Goal: Information Seeking & Learning: Learn about a topic

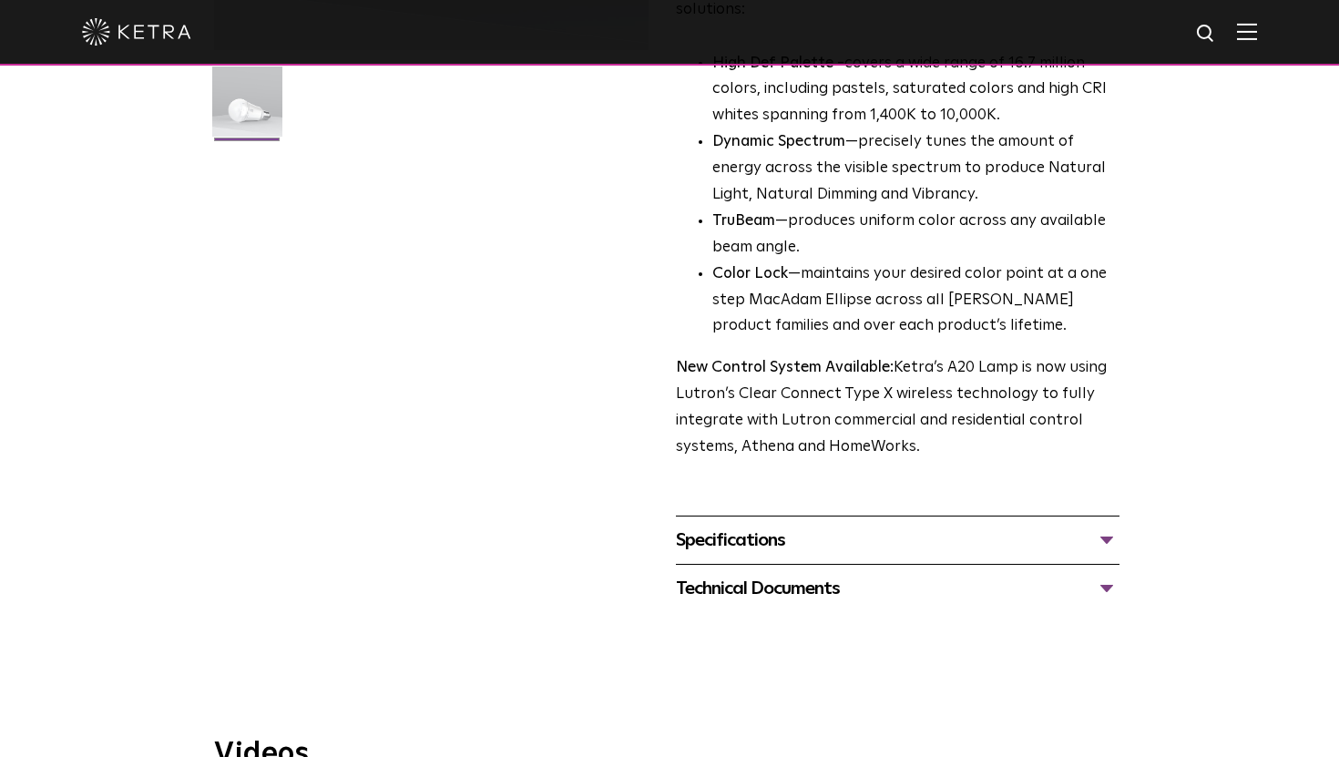
scroll to position [519, 0]
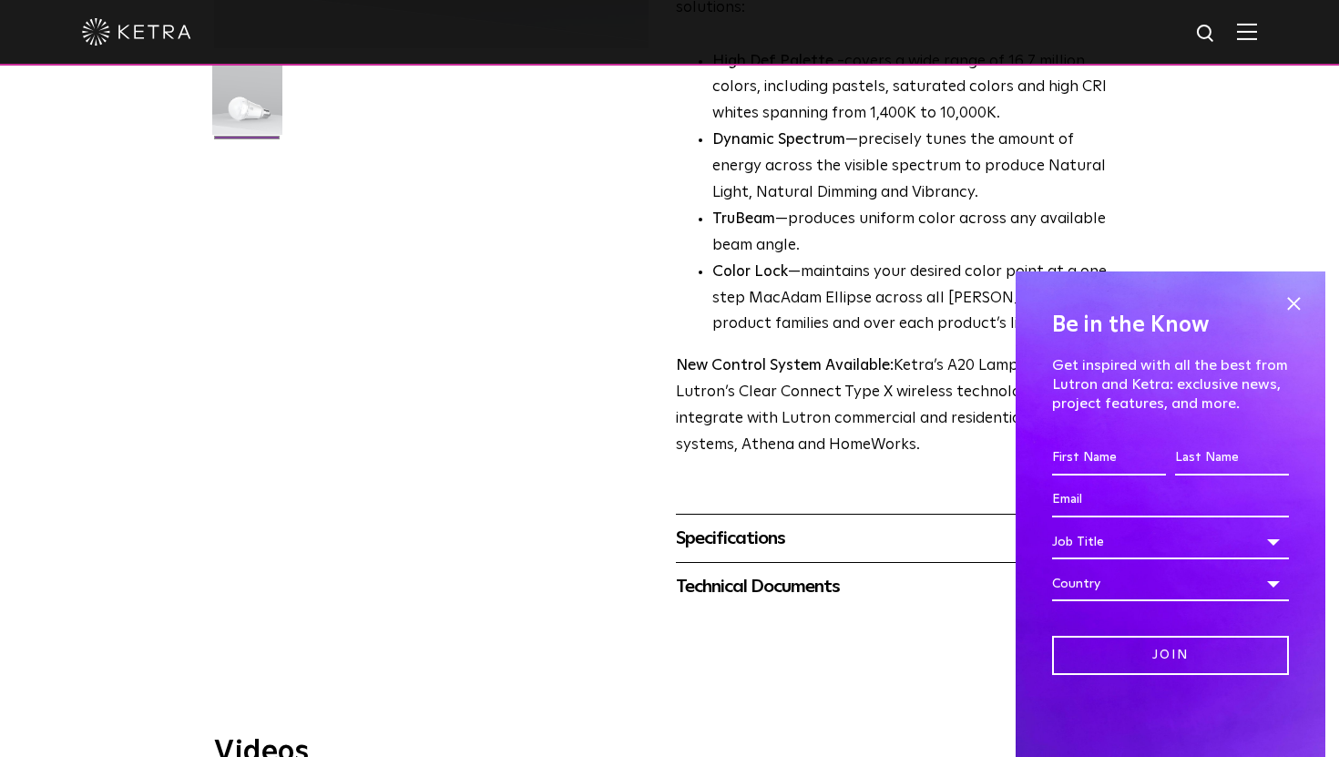
click at [780, 524] on div "Specifications" at bounding box center [898, 538] width 444 height 29
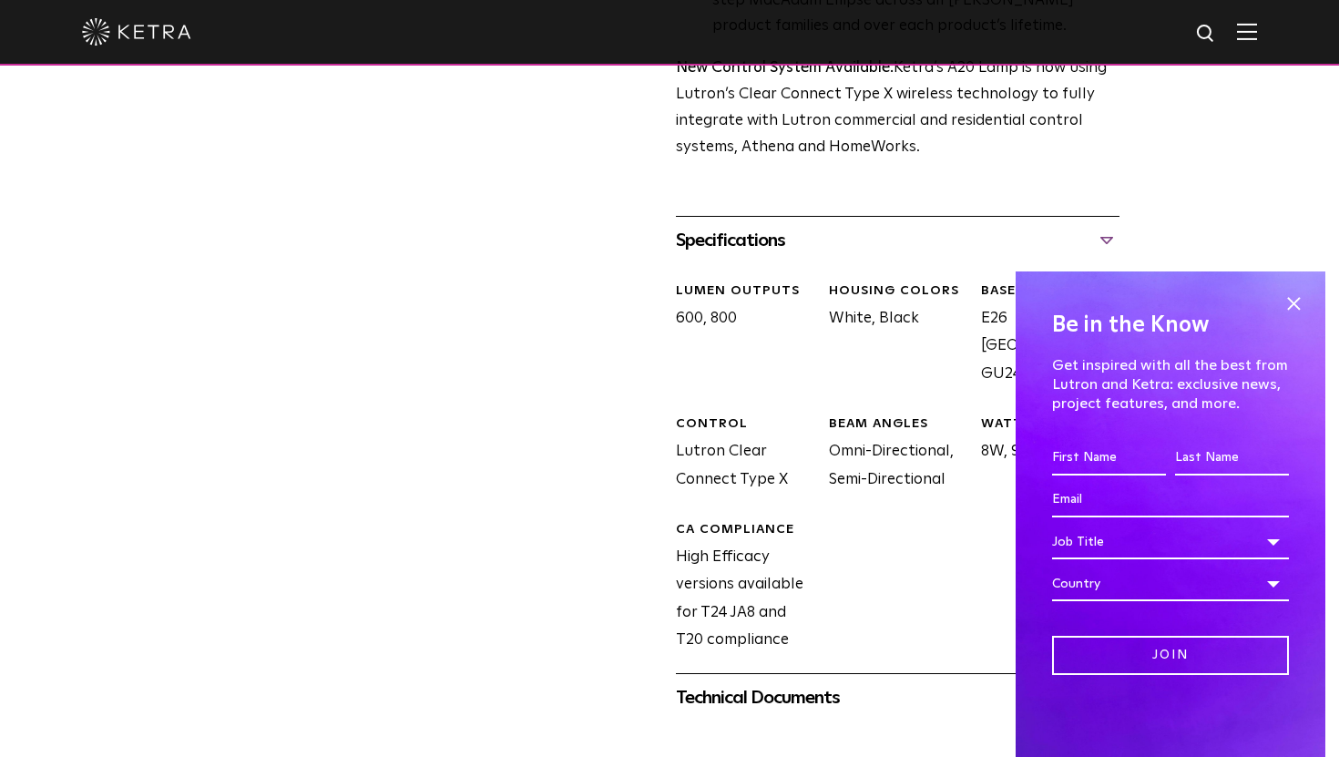
scroll to position [837, 0]
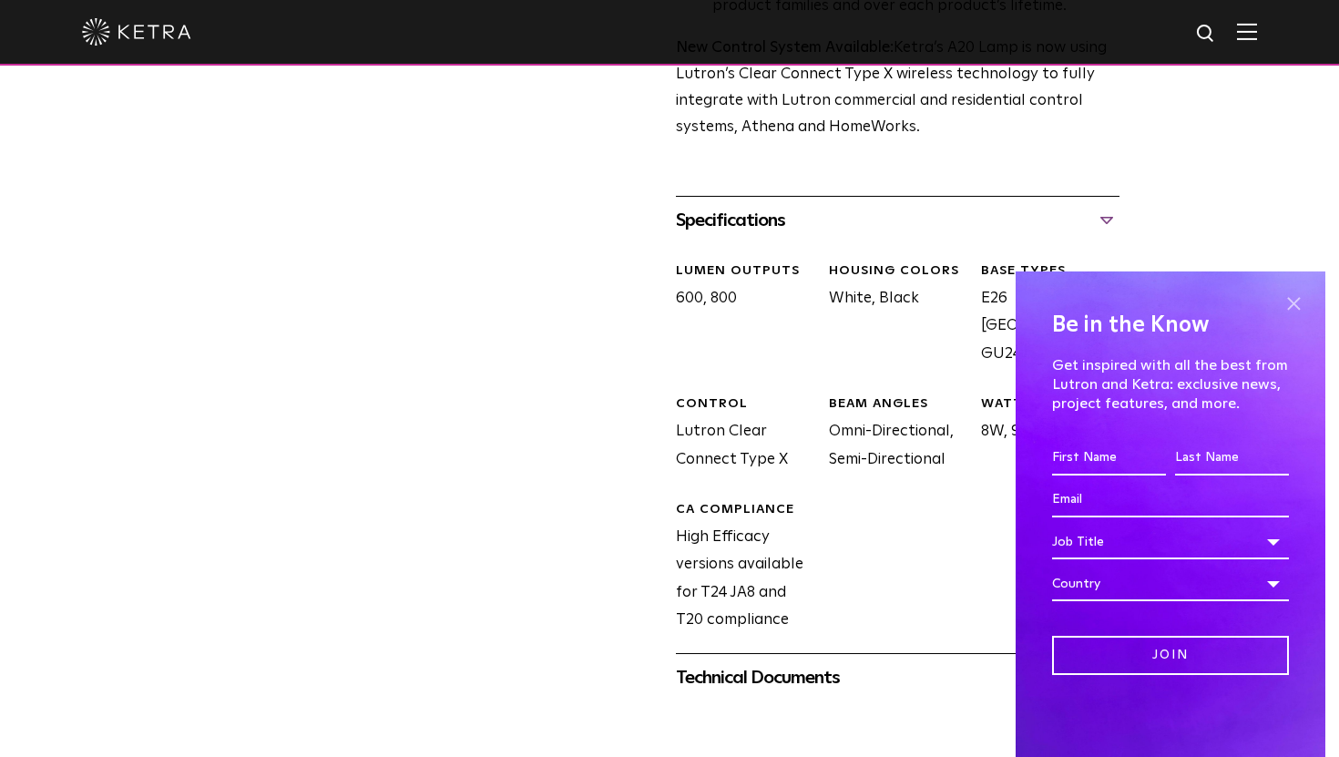
click at [1295, 307] on span at bounding box center [1293, 303] width 27 height 27
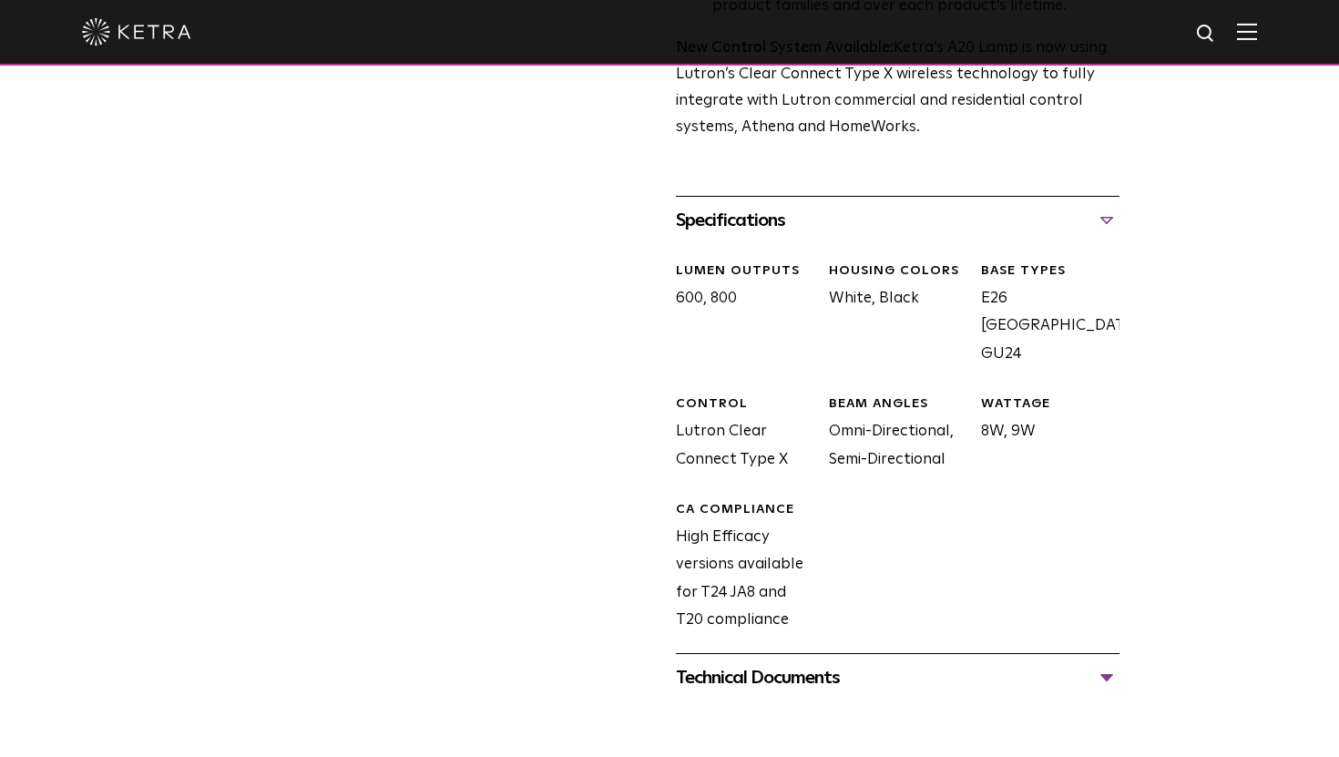
click at [851, 663] on div "Technical Documents" at bounding box center [898, 677] width 444 height 29
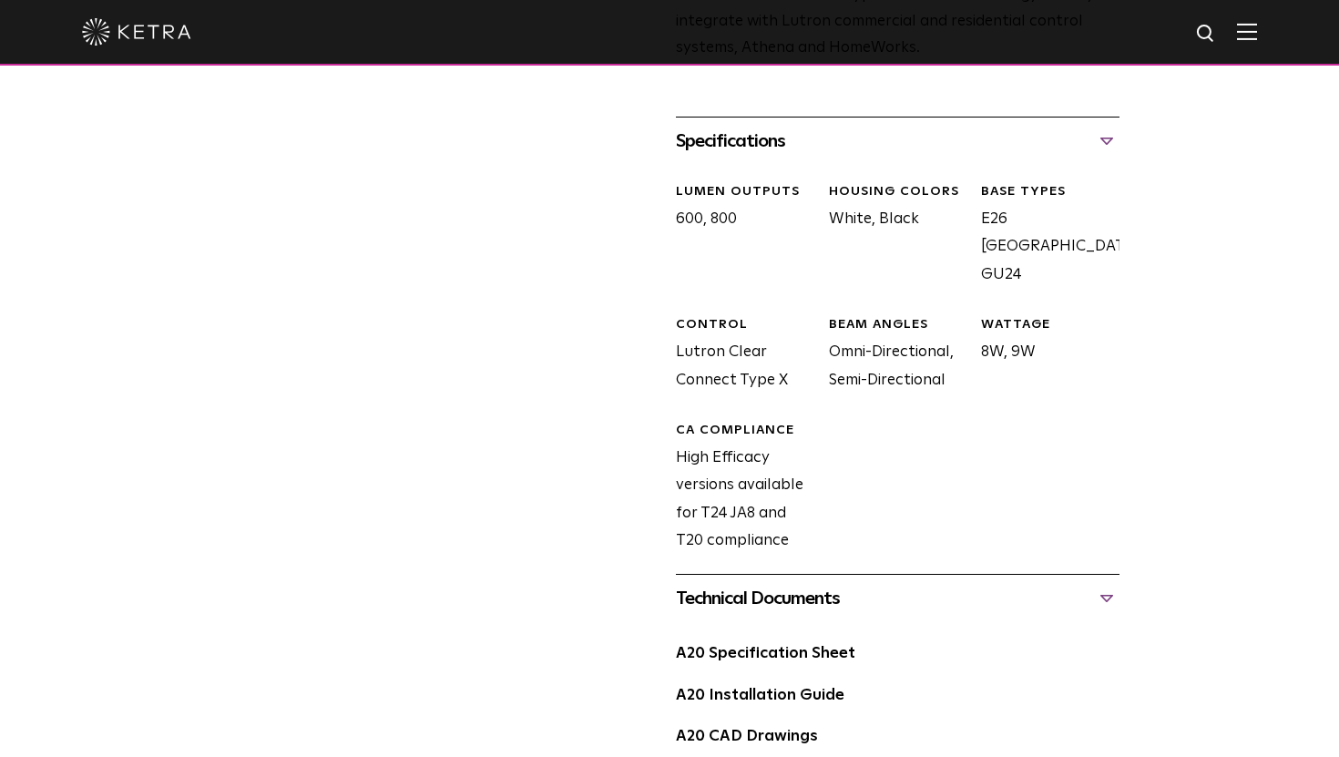
scroll to position [1042, 0]
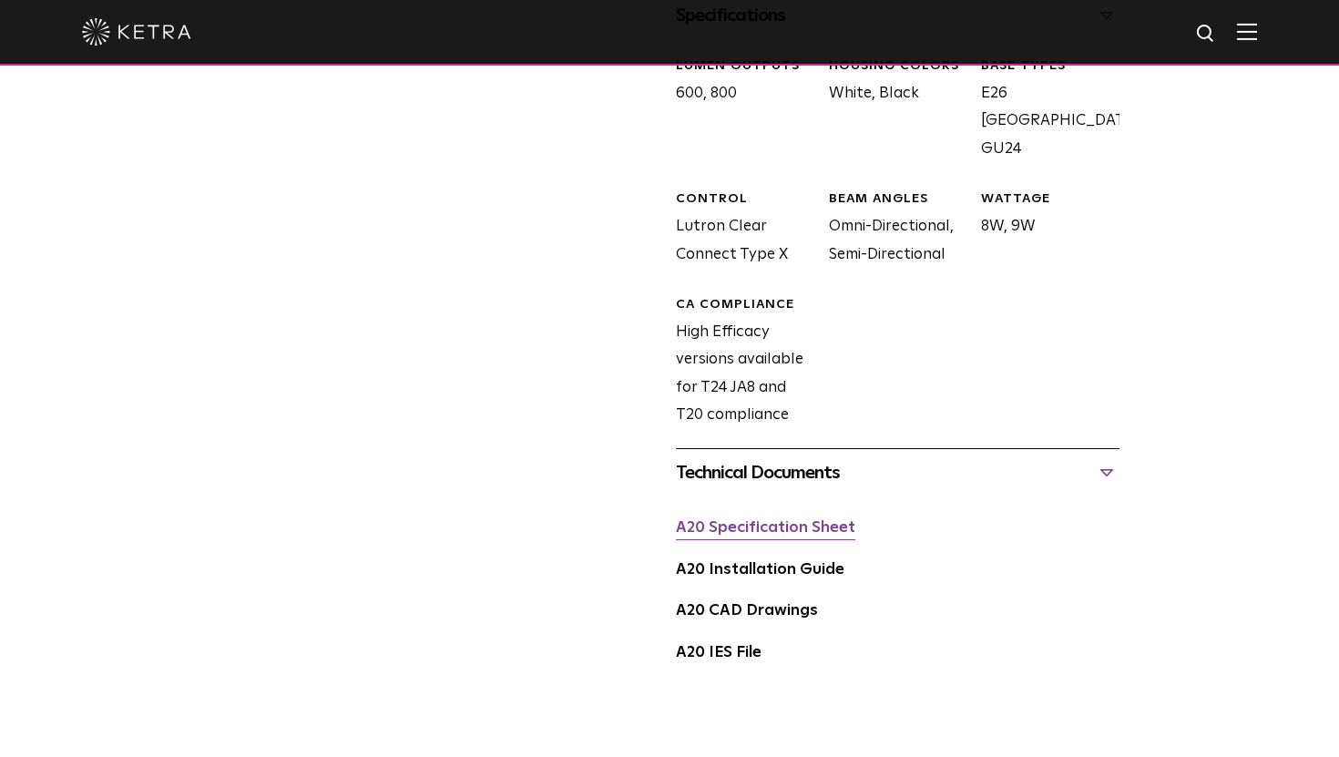
click at [822, 520] on link "A20 Specification Sheet" at bounding box center [765, 527] width 179 height 15
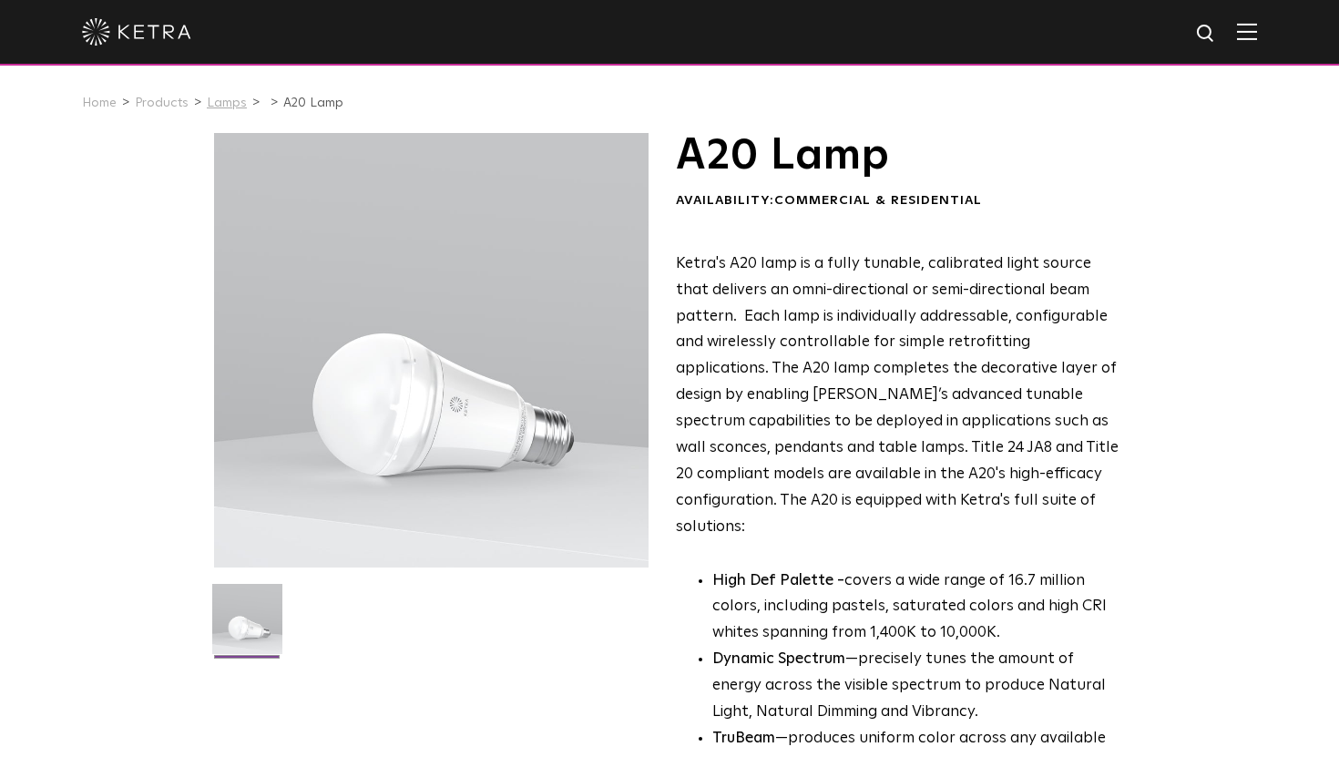
click at [224, 100] on link "Lamps" at bounding box center [227, 103] width 40 height 13
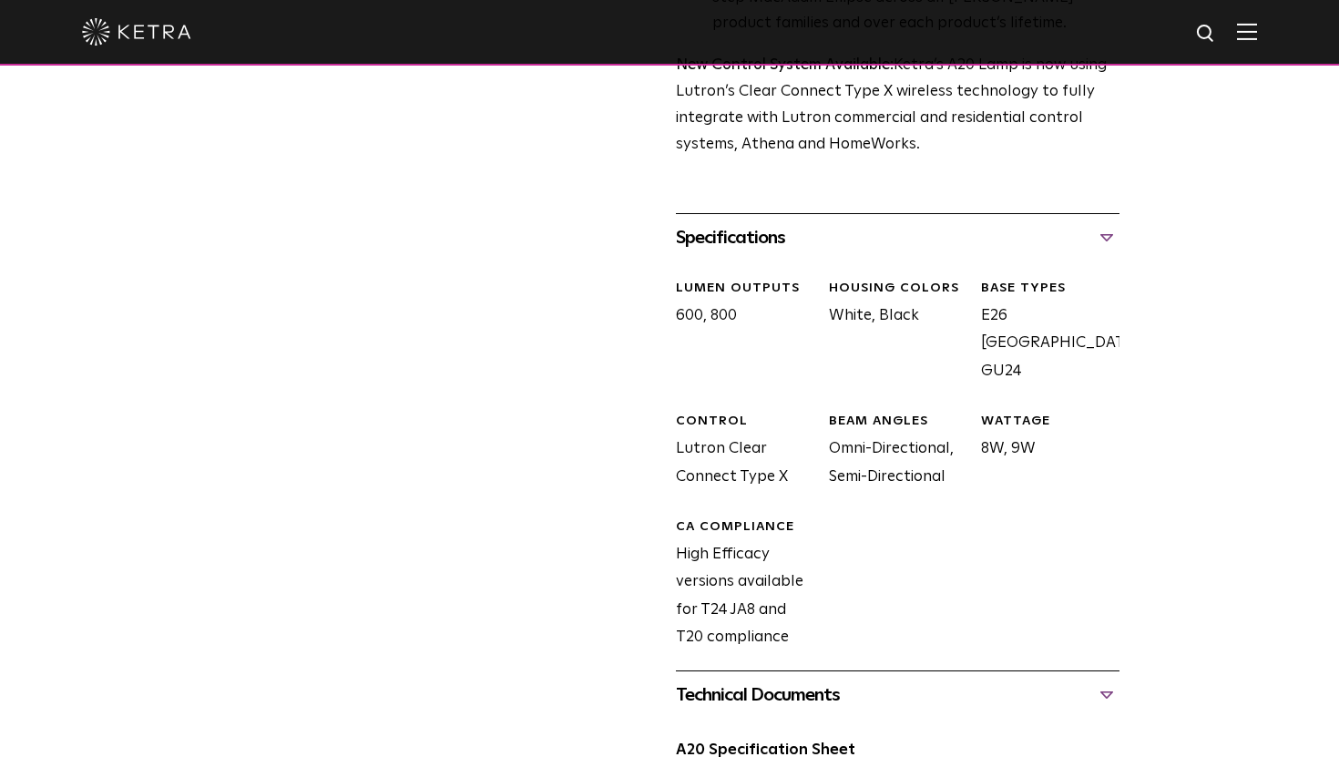
scroll to position [907, 0]
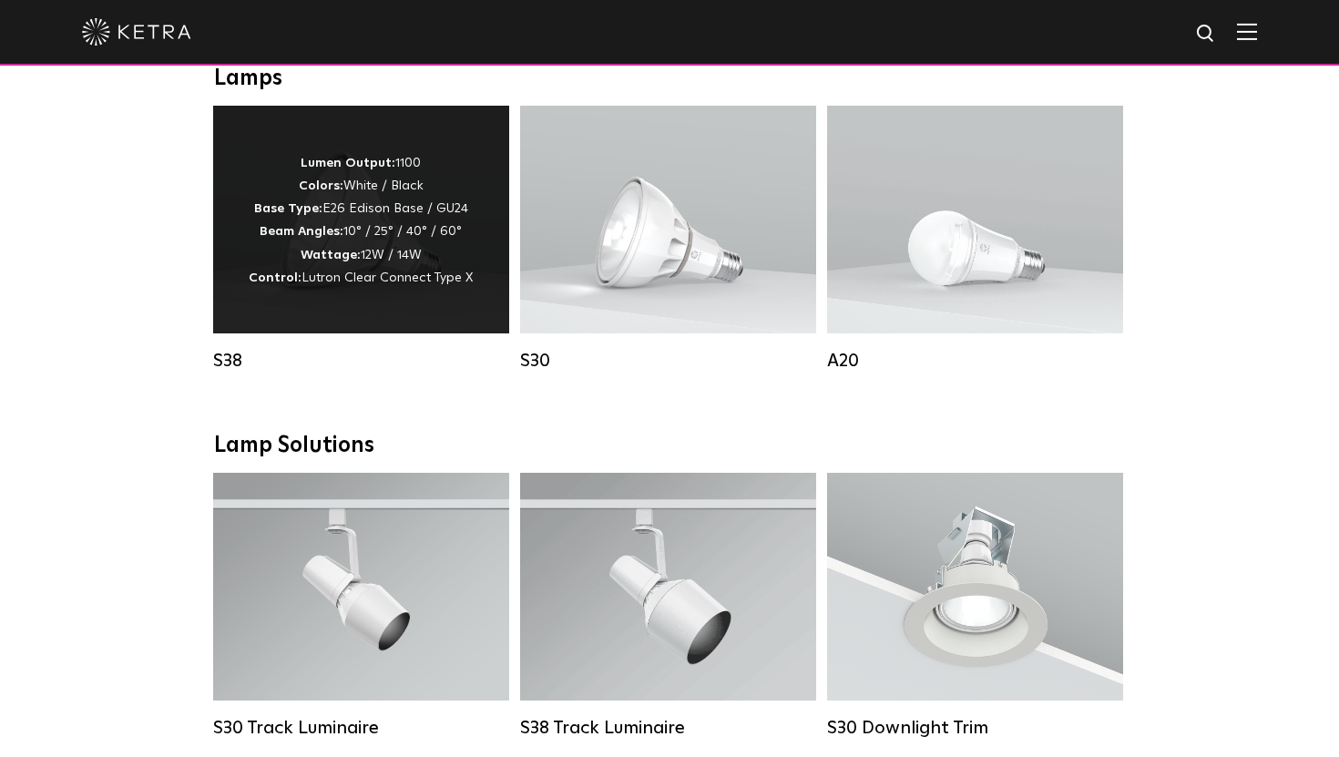
click at [293, 284] on strong "Control:" at bounding box center [275, 277] width 53 height 13
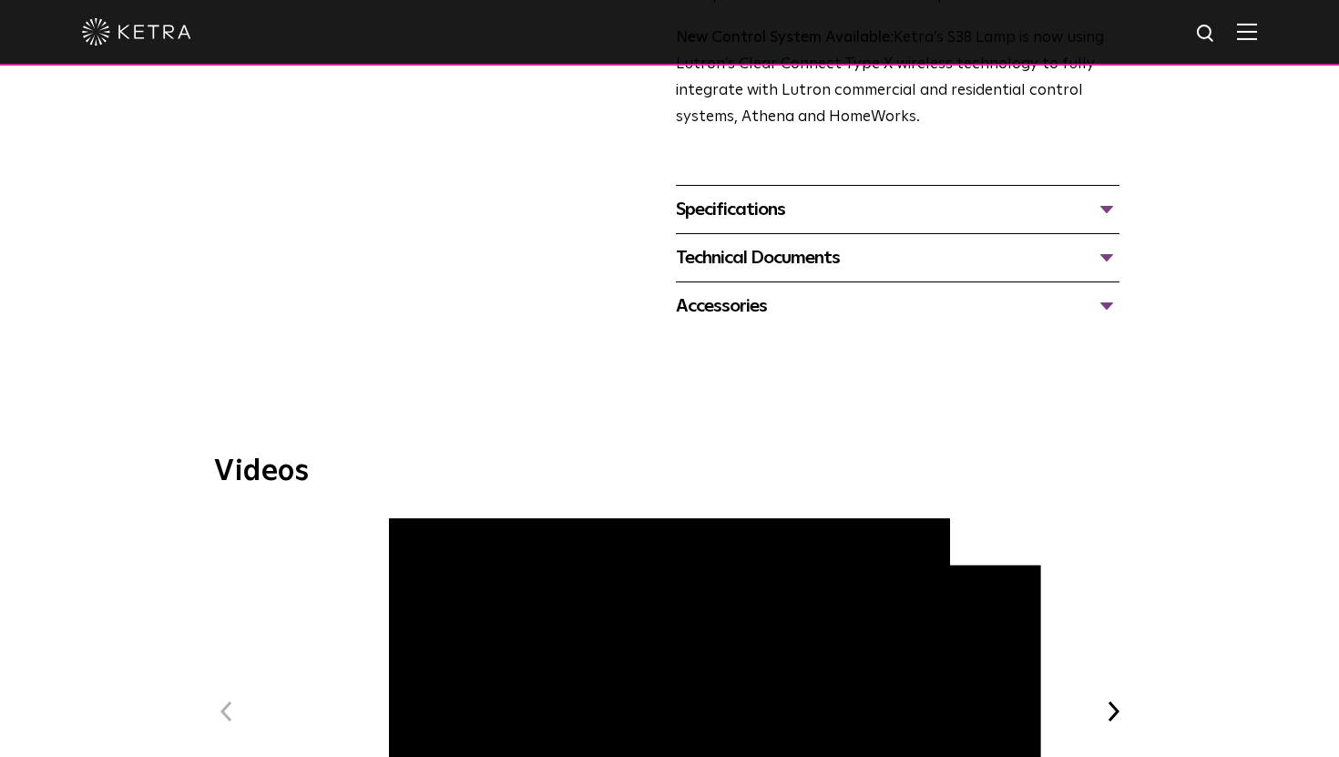
scroll to position [664, 0]
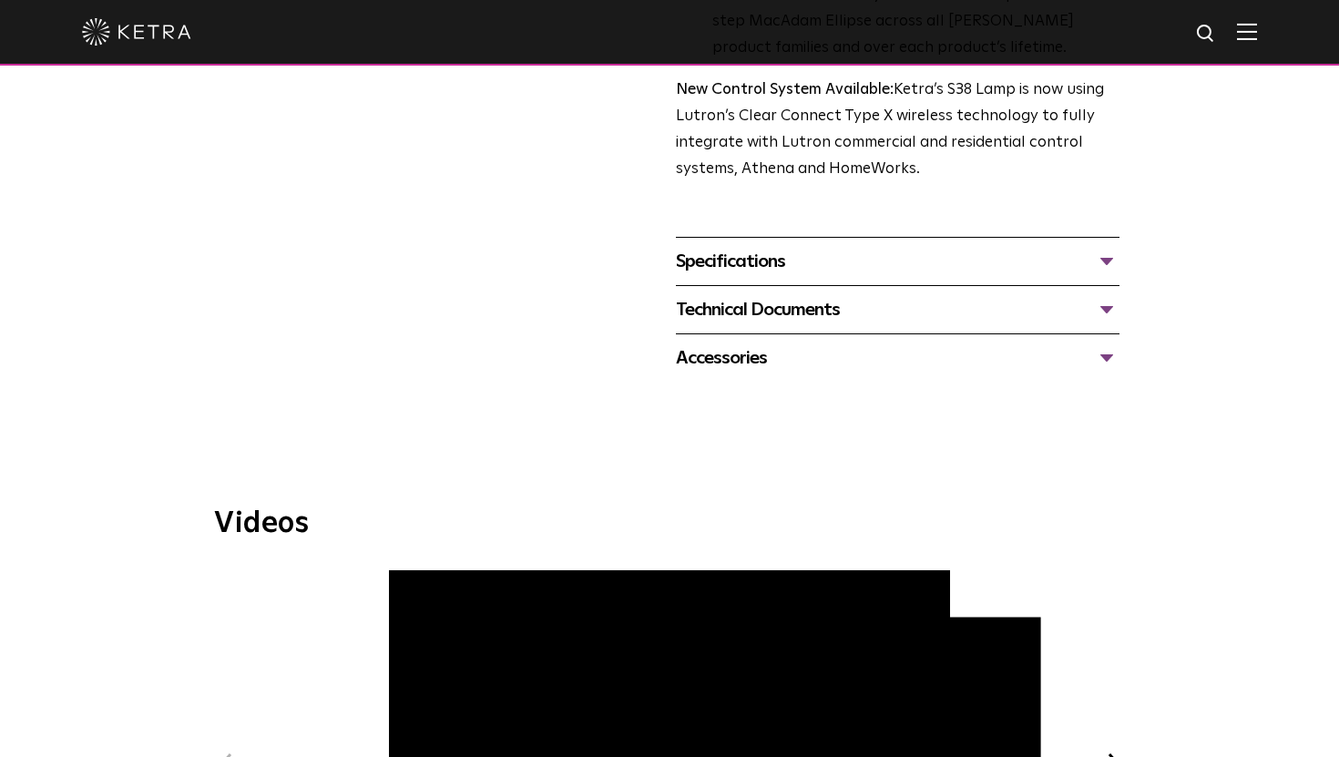
click at [752, 305] on div "Technical Documents" at bounding box center [898, 309] width 444 height 29
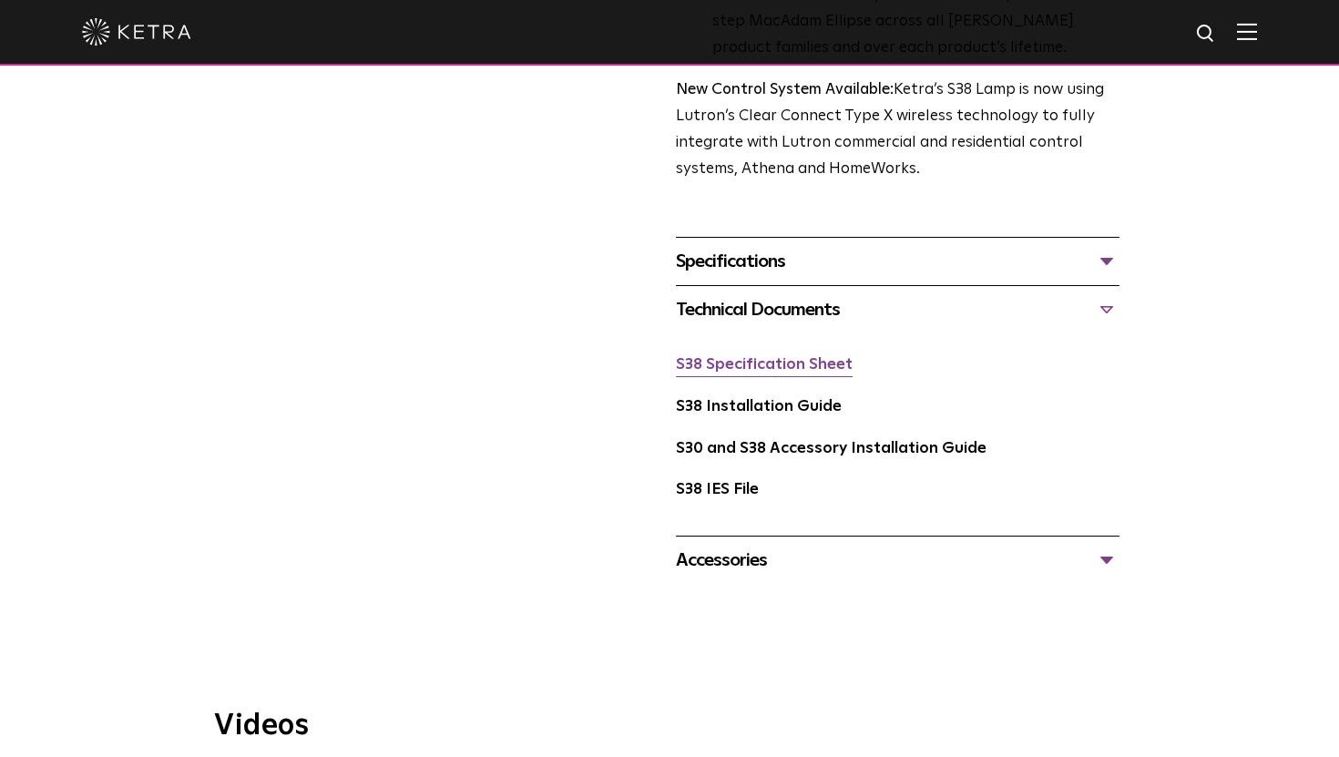
click at [742, 370] on link "S38 Specification Sheet" at bounding box center [764, 364] width 177 height 15
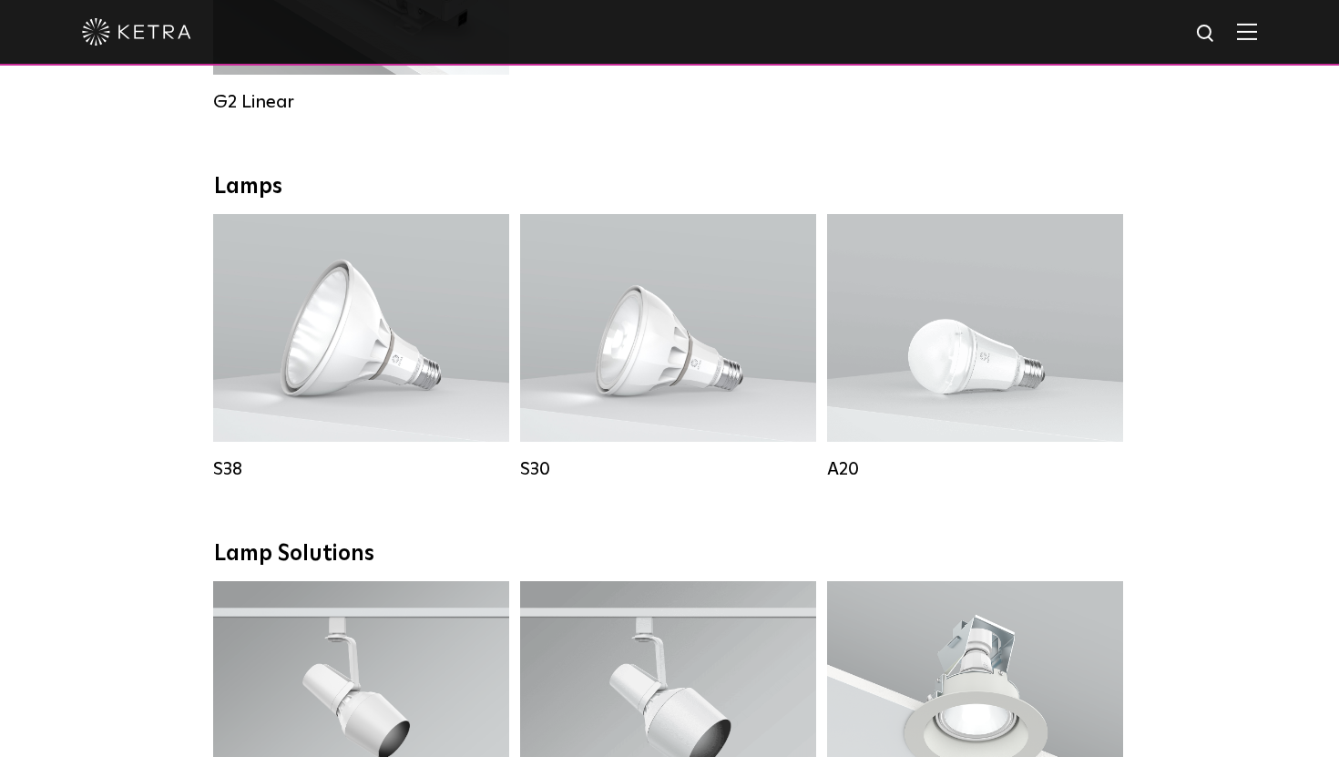
scroll to position [1226, 0]
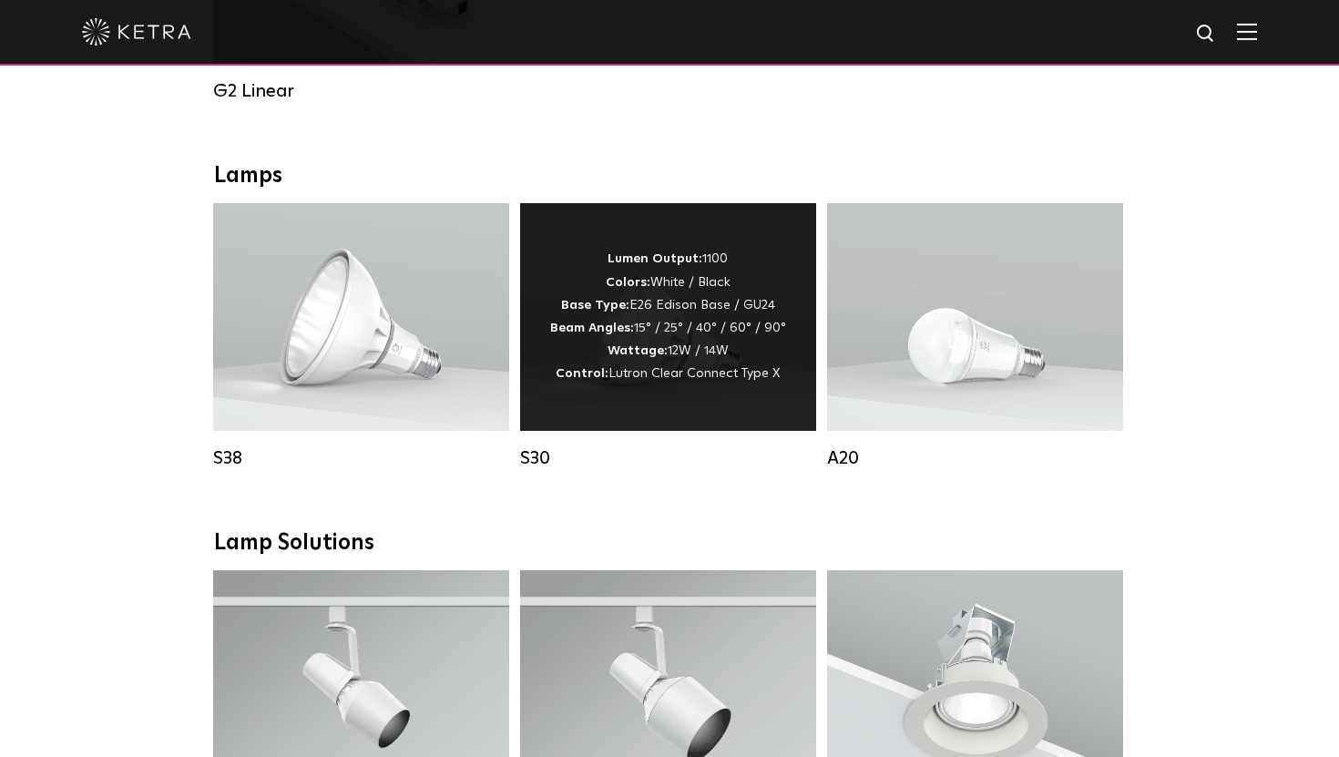
click at [697, 336] on div "Lumen Output: 1100 Colors: White / Black Base Type: E26 Edison Base / GU24 Beam…" at bounding box center [668, 317] width 236 height 138
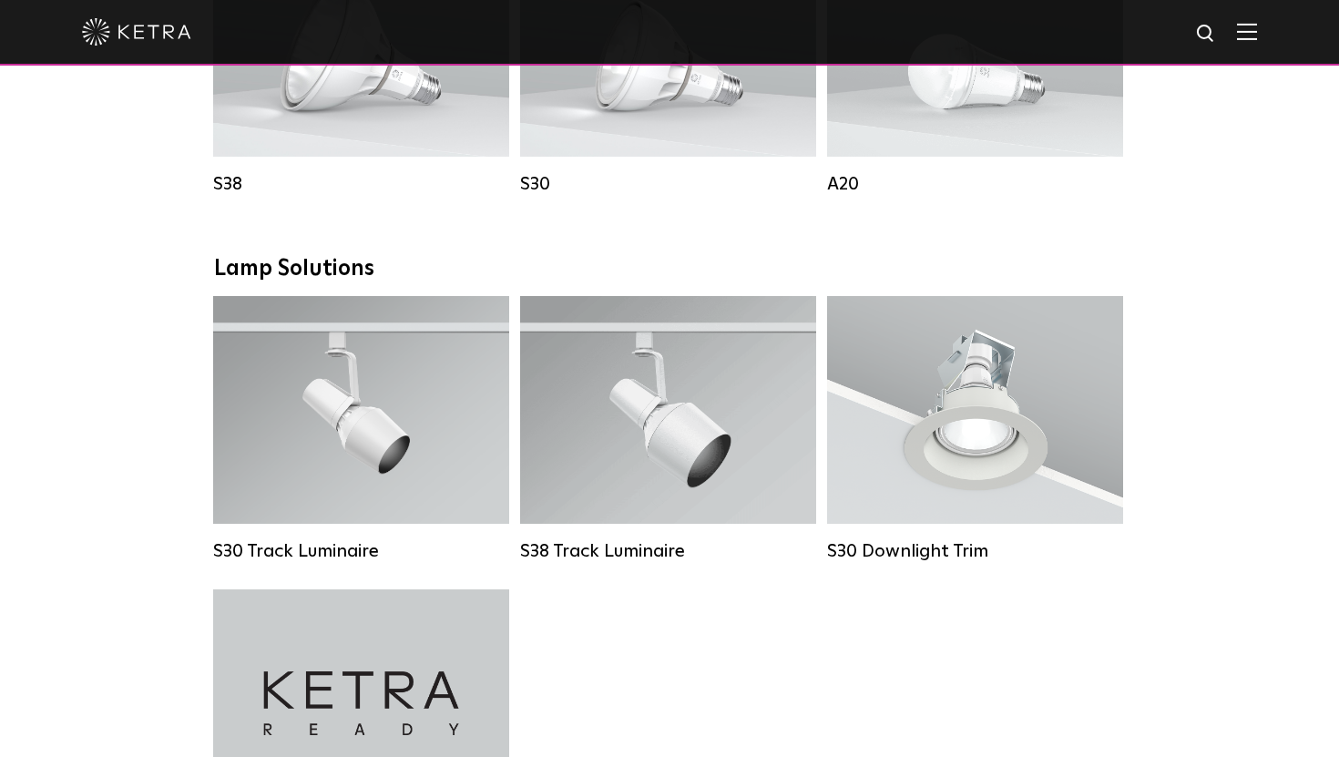
scroll to position [1578, 0]
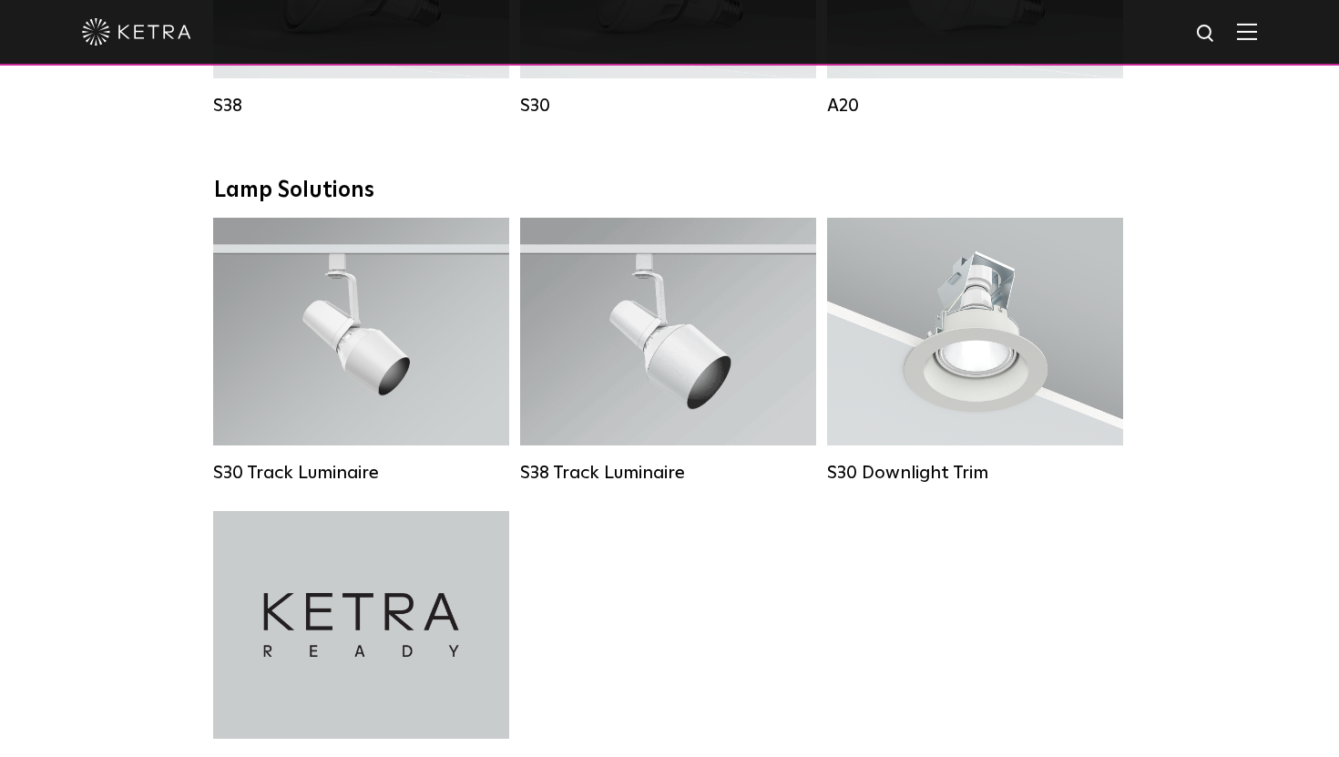
click at [1206, 216] on div "Downlights D2 Downlight Family Lumen Output: 1200 Colors: White / Black / Gloss…" at bounding box center [669, 197] width 1339 height 2828
click at [1207, 216] on div "Downlights D2 Downlight Family Lumen Output: 1200 Colors: White / Black / Gloss…" at bounding box center [669, 197] width 1339 height 2828
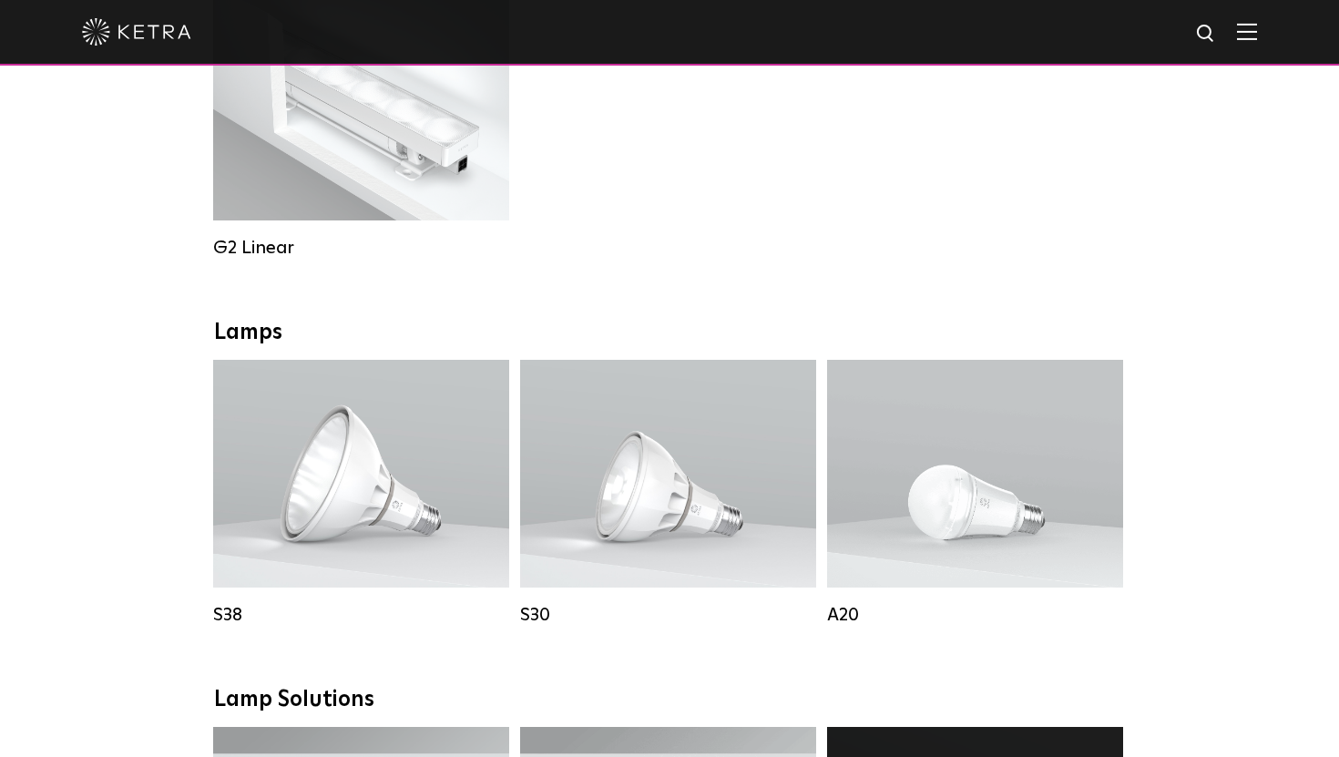
scroll to position [1055, 0]
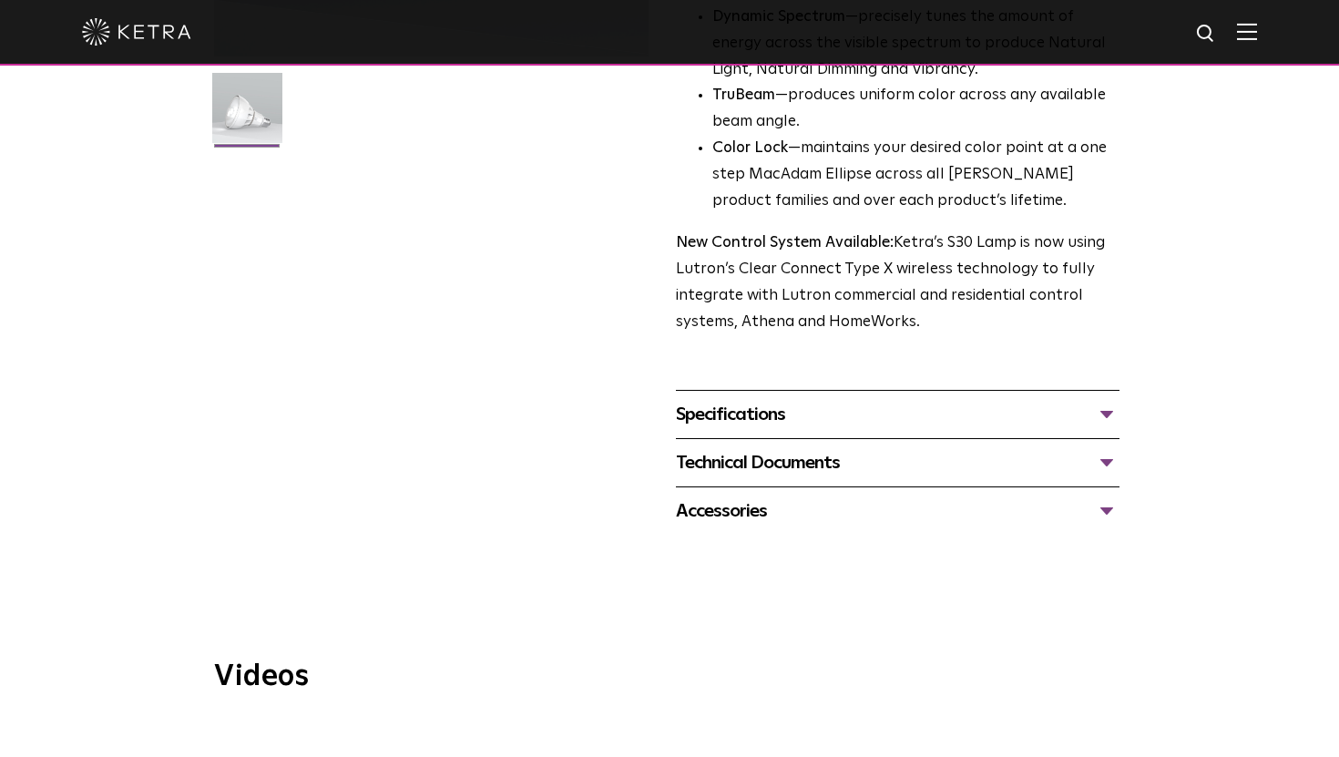
scroll to position [530, 0]
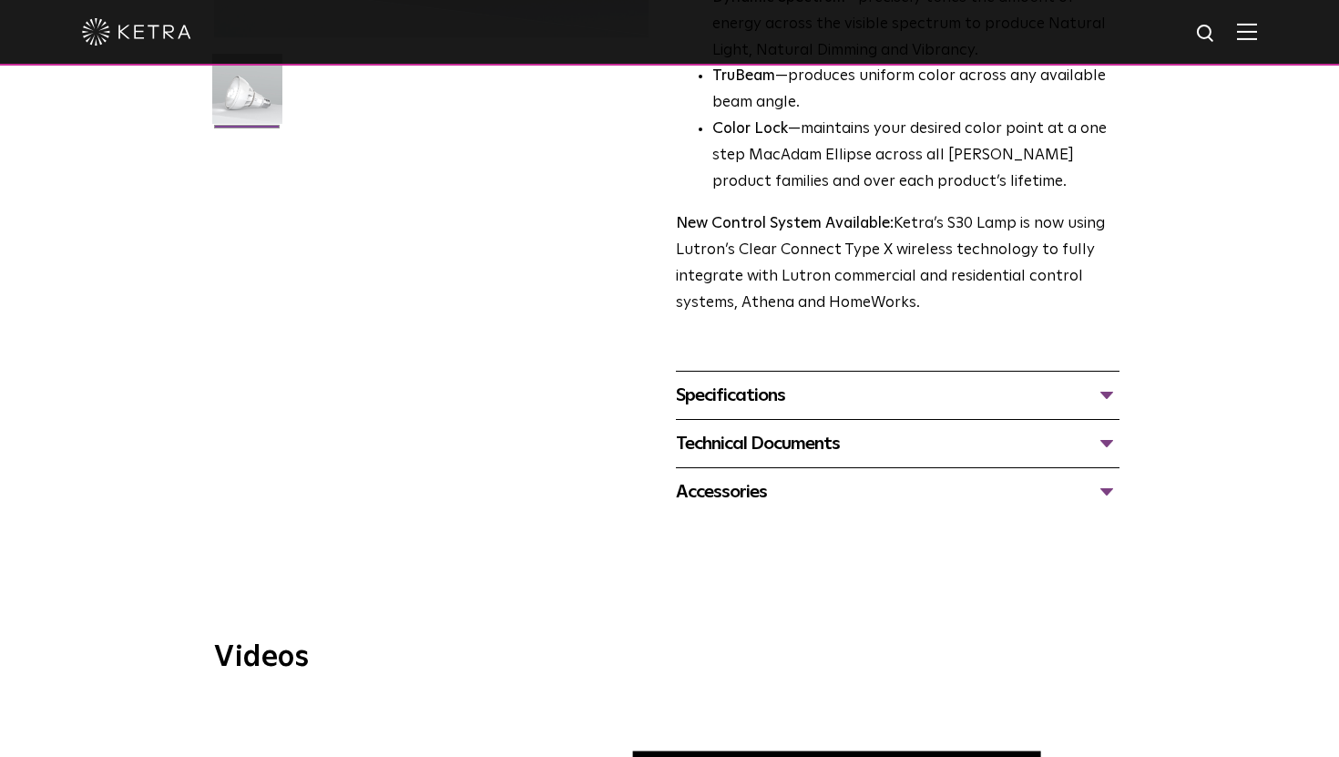
click at [1007, 442] on div "Technical Documents" at bounding box center [898, 443] width 444 height 29
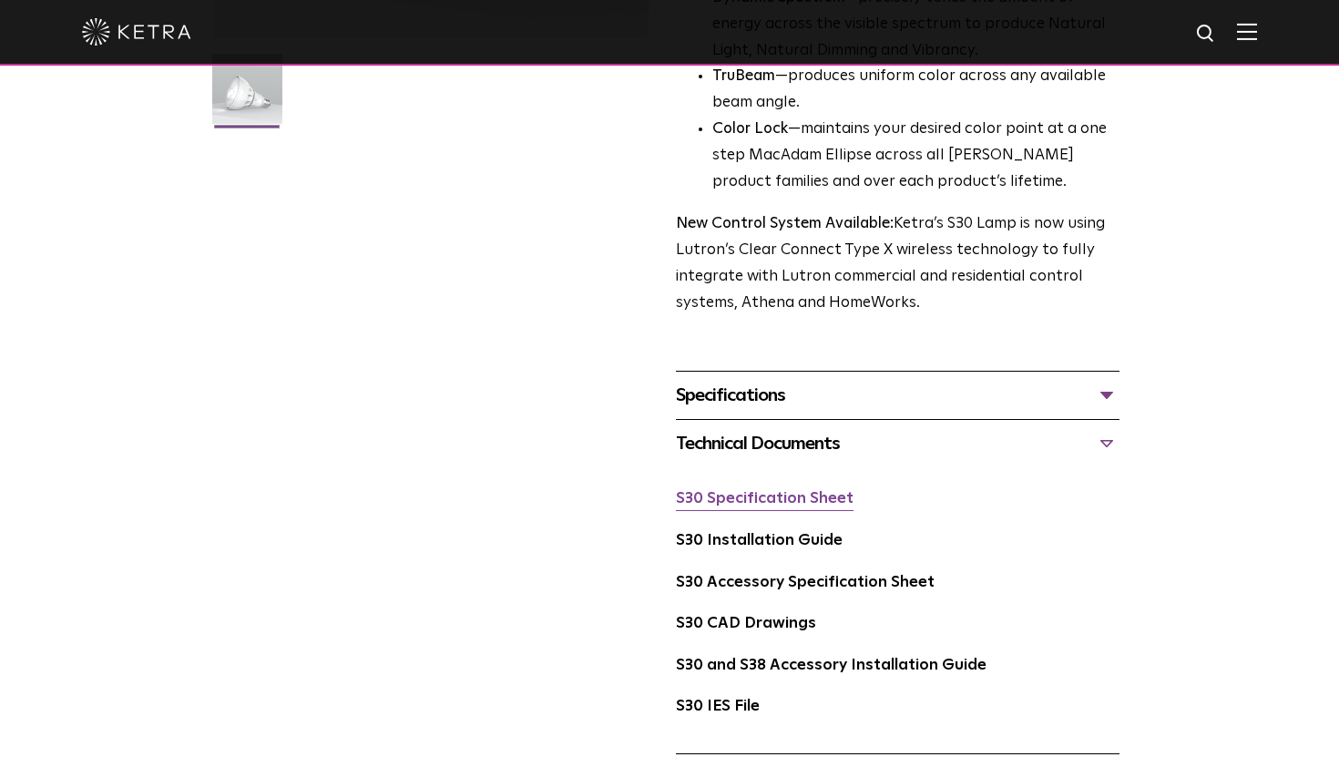
click at [765, 500] on link "S30 Specification Sheet" at bounding box center [765, 498] width 178 height 15
